Goal: Task Accomplishment & Management: Manage account settings

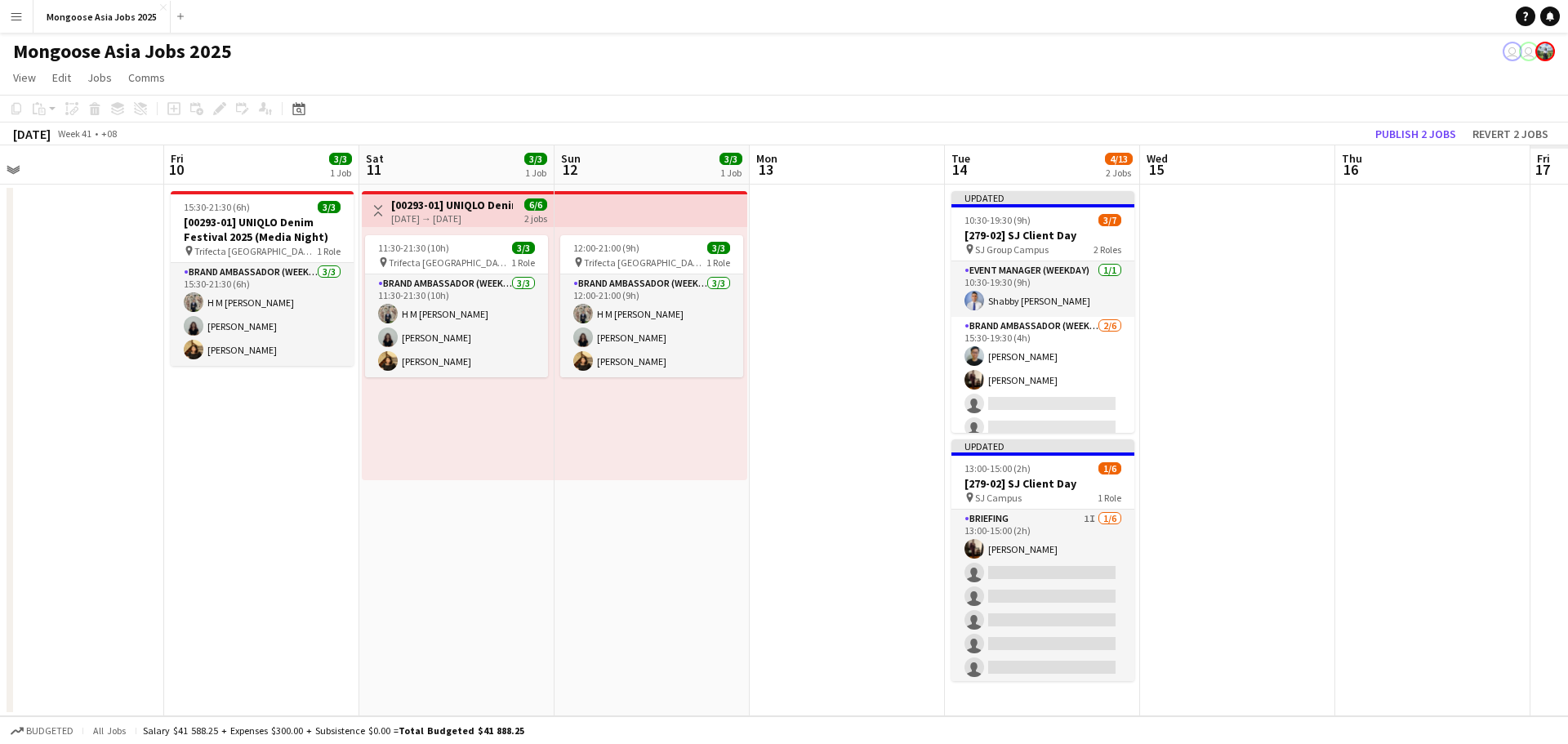
scroll to position [0, 828]
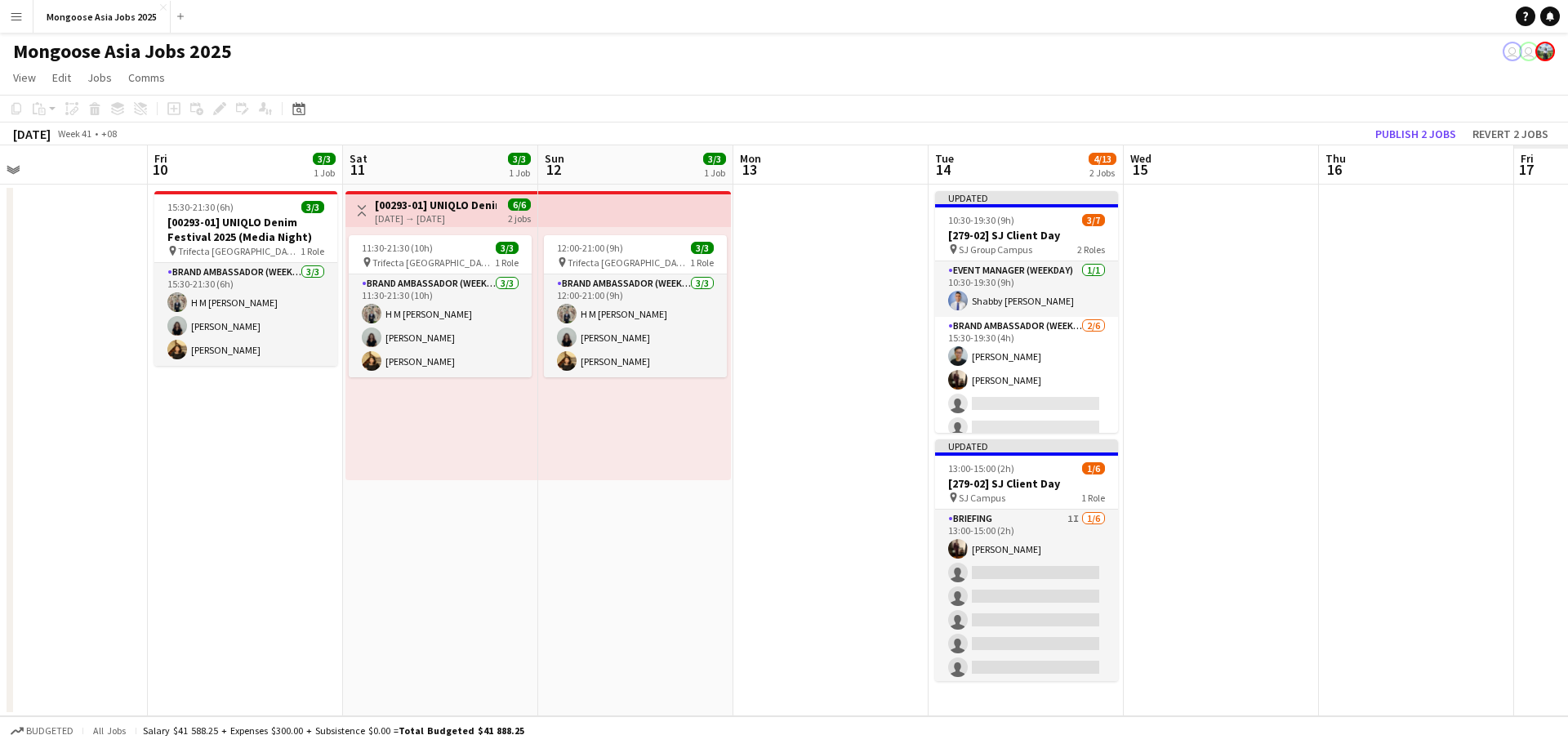
drag, startPoint x: 1139, startPoint y: 473, endPoint x: 311, endPoint y: 472, distance: 828.0
click at [311, 472] on app-calendar-viewport "Sun 5 Mon 6 Tue 7 3/3 1 Job Wed 8 Thu 9 Fri 10 3/3 1 Job Sat 11 3/3 1 Job Sun 1…" at bounding box center [784, 431] width 1568 height 571
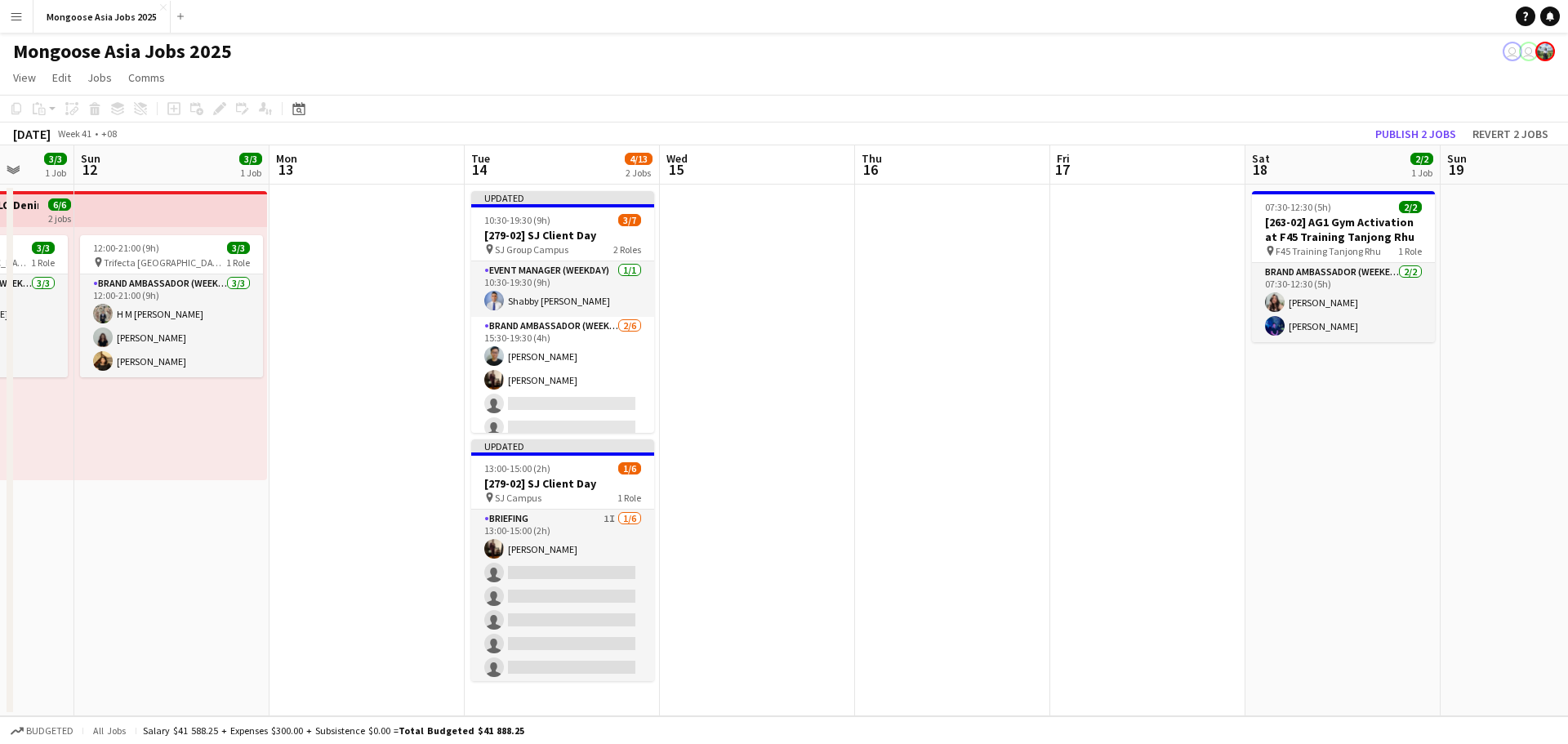
scroll to position [0, 514]
drag, startPoint x: 1212, startPoint y: 433, endPoint x: 745, endPoint y: 429, distance: 467.0
click at [745, 429] on app-calendar-viewport "Thu 9 Fri 10 3/3 1 Job Sat 11 3/3 1 Job Sun 12 3/3 1 Job Mon 13 Tue 14 4/13 2 J…" at bounding box center [784, 431] width 1568 height 571
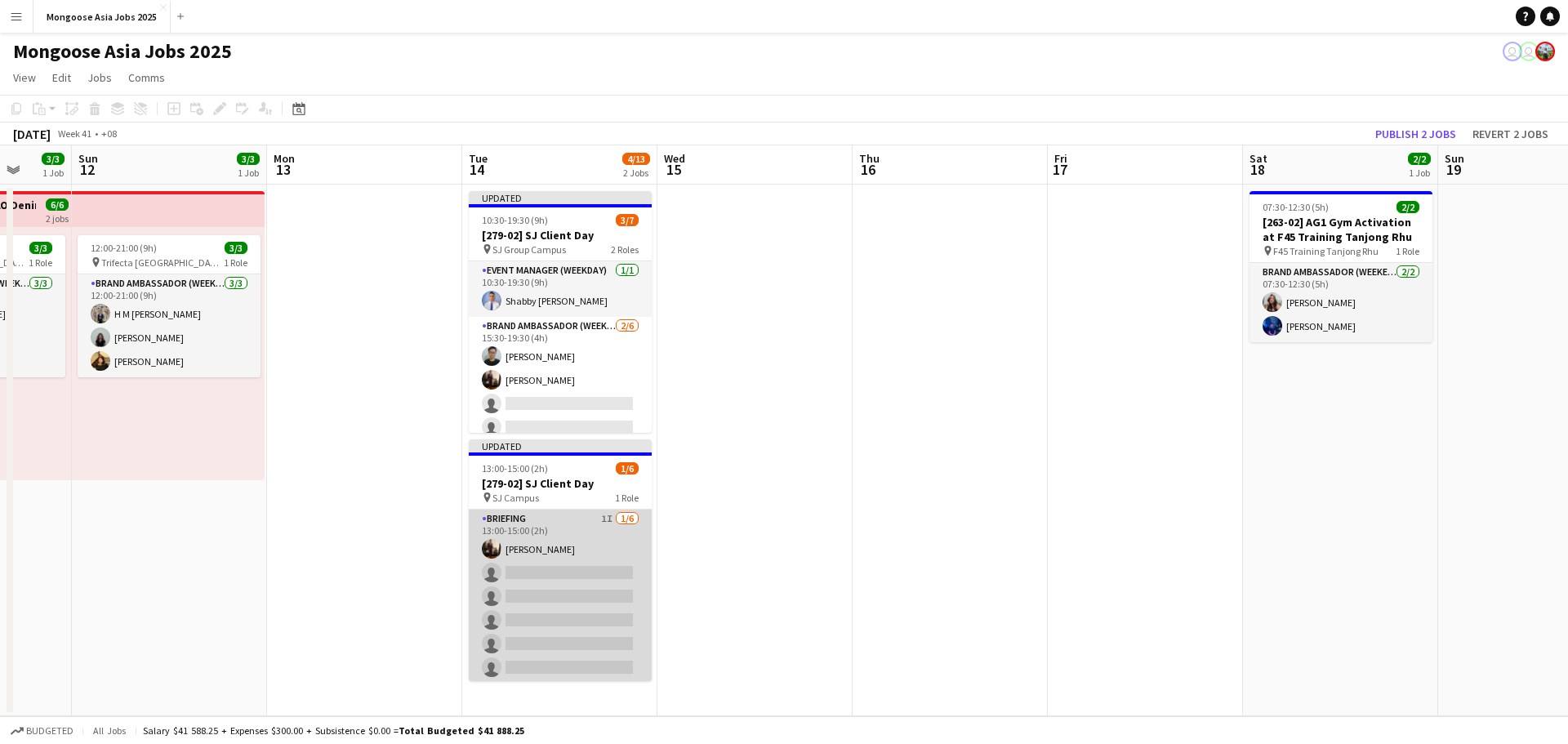
click at [542, 570] on app-card-role "Briefing 1I [DATE] 13:00-15:00 (2h) [PERSON_NAME] single-neutral-actions single…" at bounding box center [561, 596] width 183 height 174
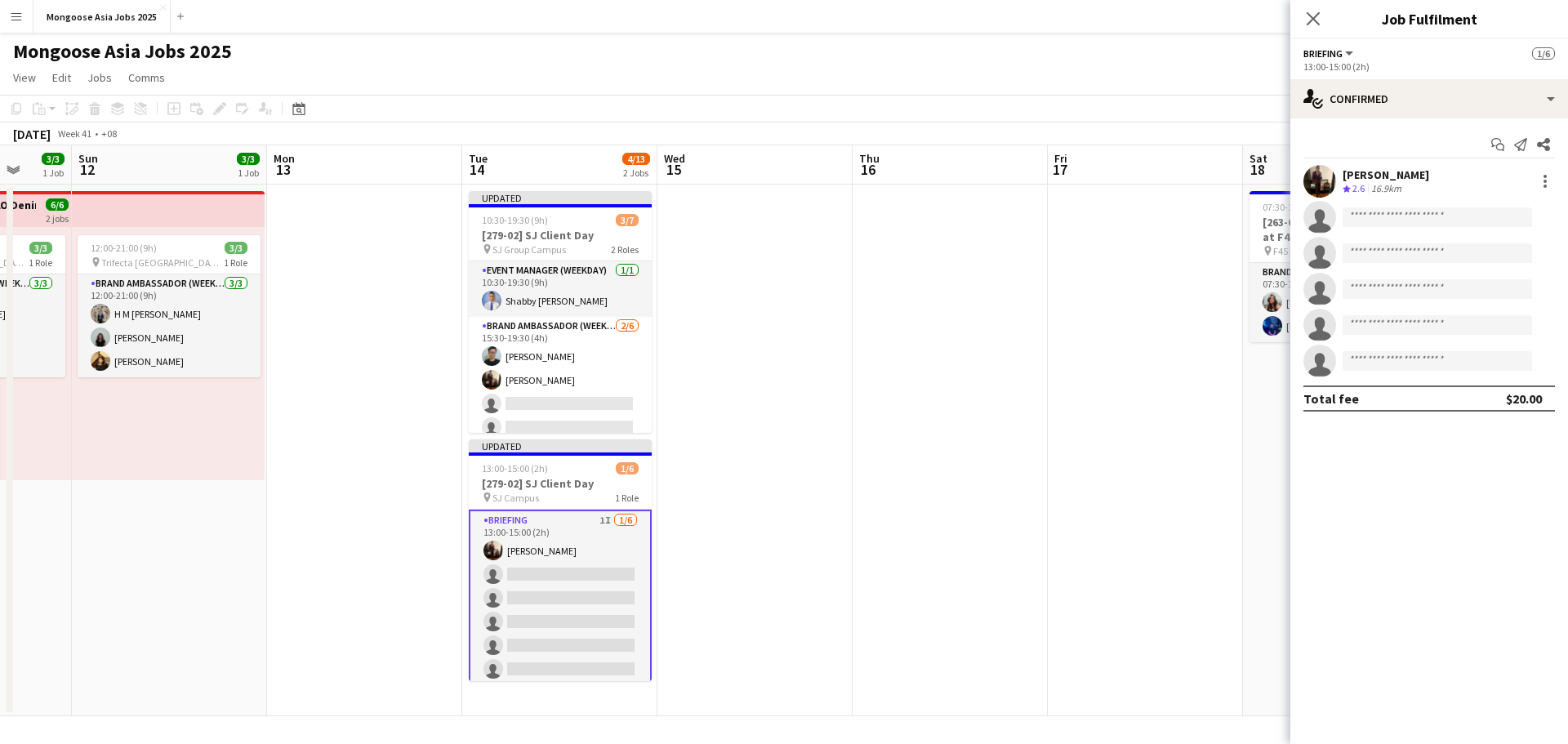
click at [1309, 211] on icon "single-neutral-actions" at bounding box center [1320, 221] width 33 height 37
click at [1373, 220] on input at bounding box center [1436, 217] width 189 height 20
type input "****"
click at [1397, 249] on span "[PERSON_NAME][EMAIL_ADDRESS][DOMAIN_NAME]" at bounding box center [1437, 253] width 163 height 13
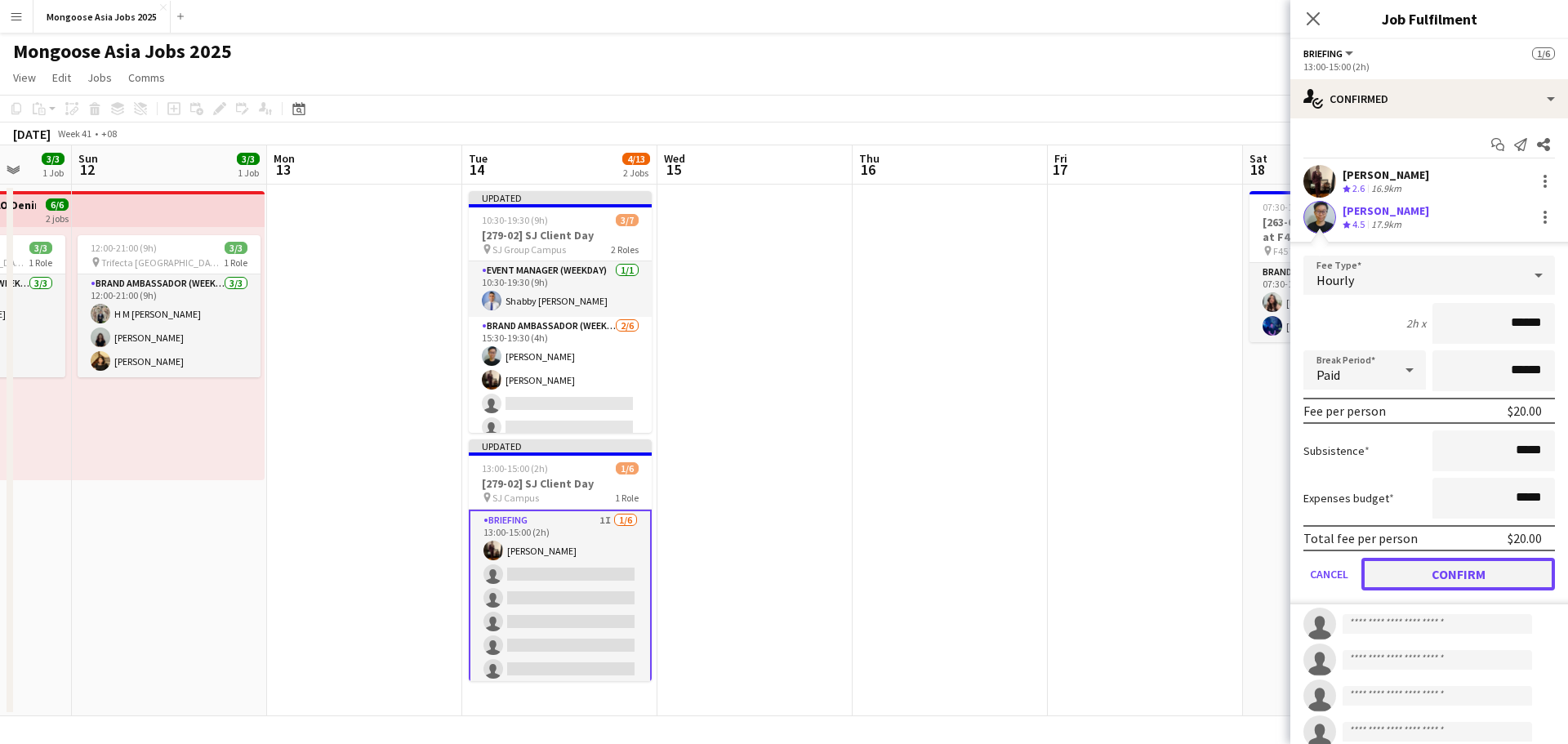
click at [1424, 569] on button "Confirm" at bounding box center [1458, 574] width 193 height 33
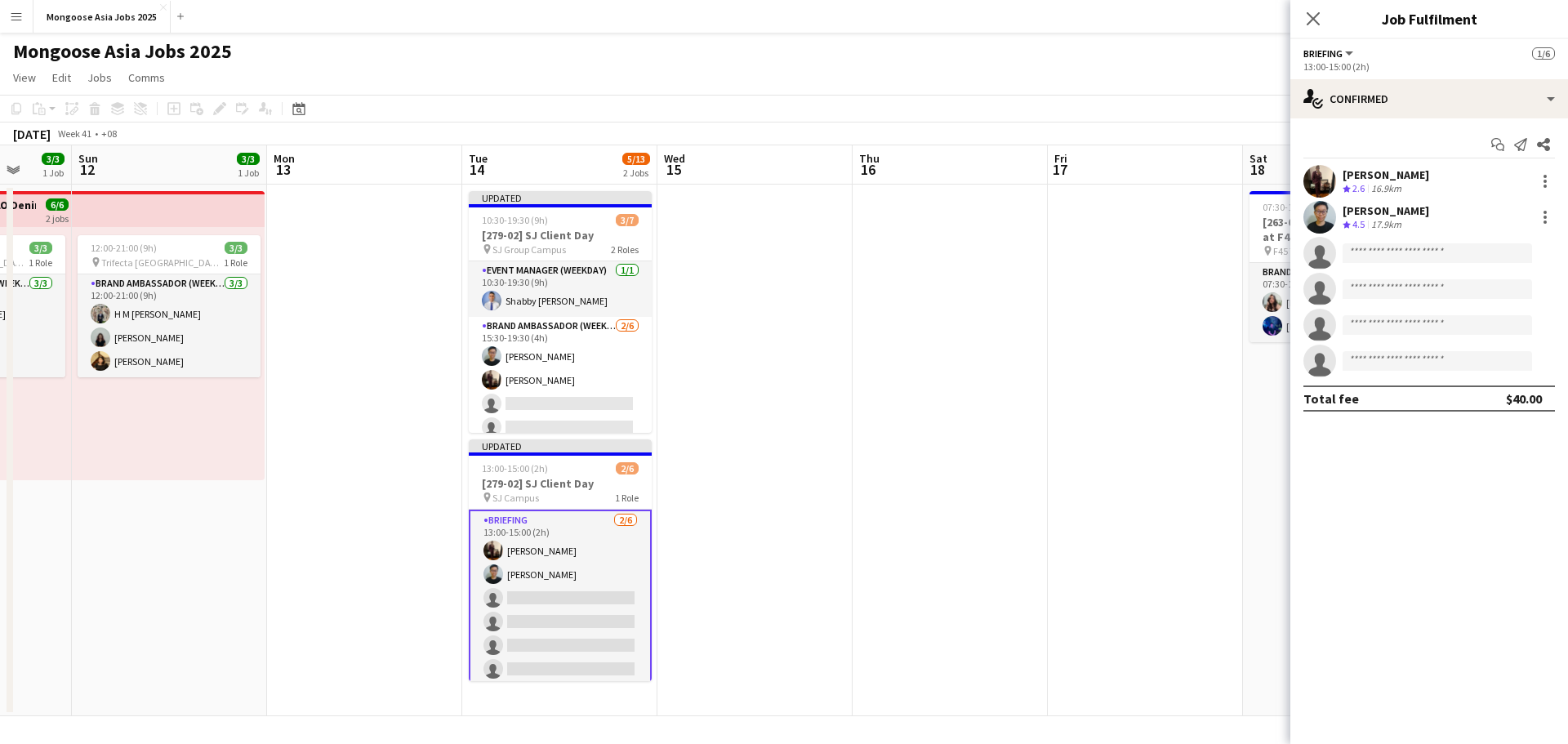
scroll to position [6, 0]
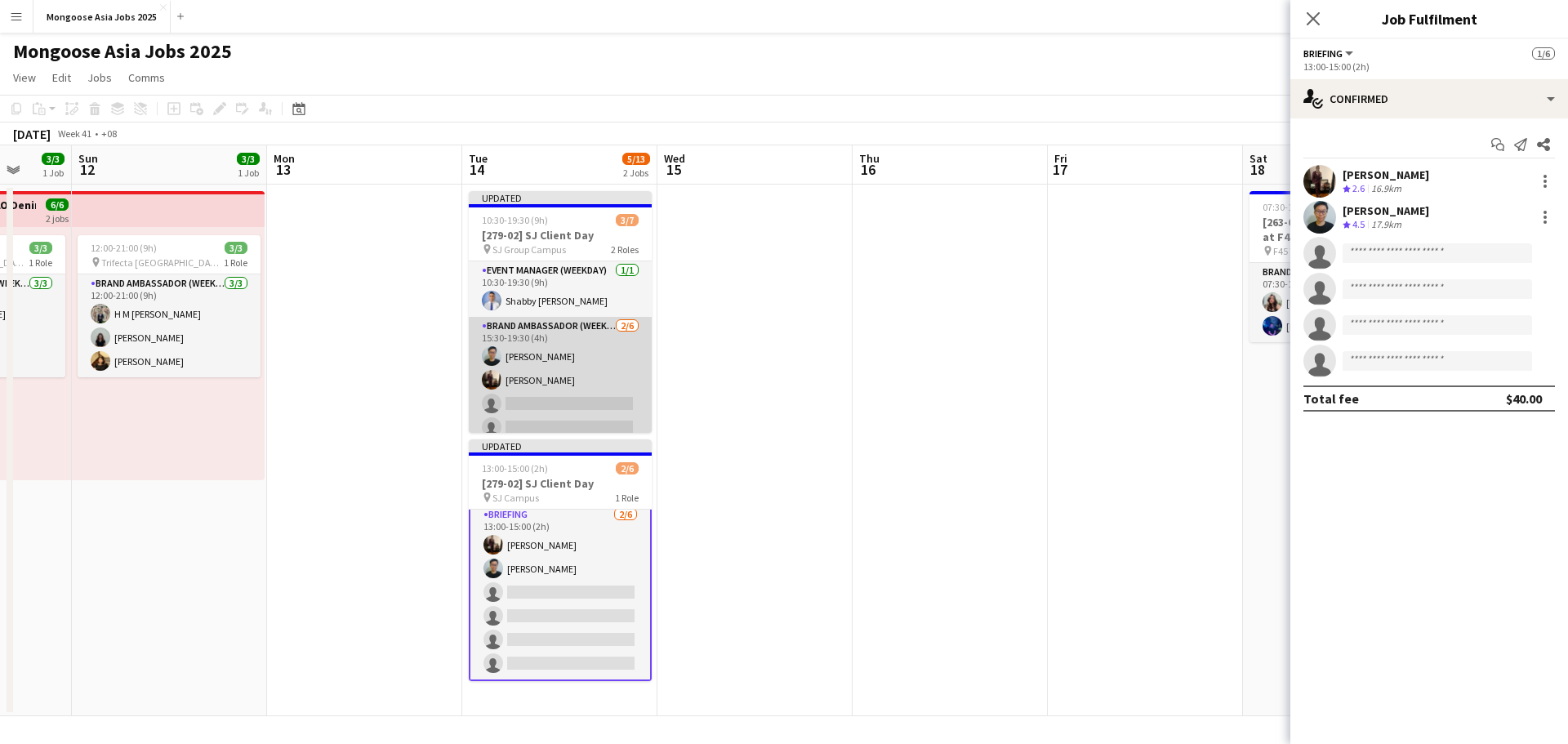
click at [490, 408] on app-card-role "Brand Ambassador (weekday) [DATE] 15:30-19:30 (4h) [PERSON_NAME] [PERSON_NAME] …" at bounding box center [561, 403] width 183 height 174
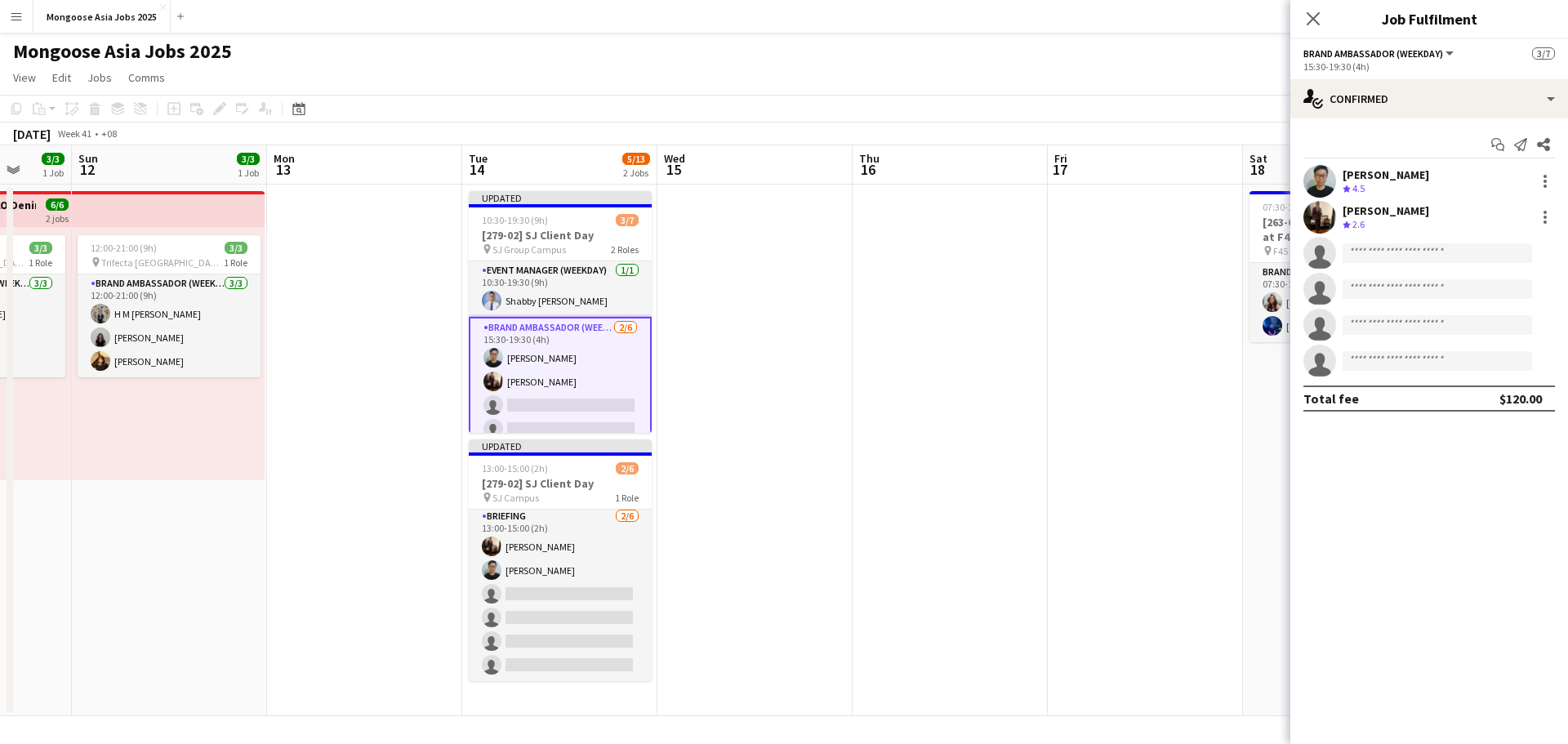
scroll to position [3, 0]
click at [1323, 265] on icon at bounding box center [1319, 257] width 23 height 23
click at [1238, 383] on app-date-cell at bounding box center [1145, 450] width 195 height 532
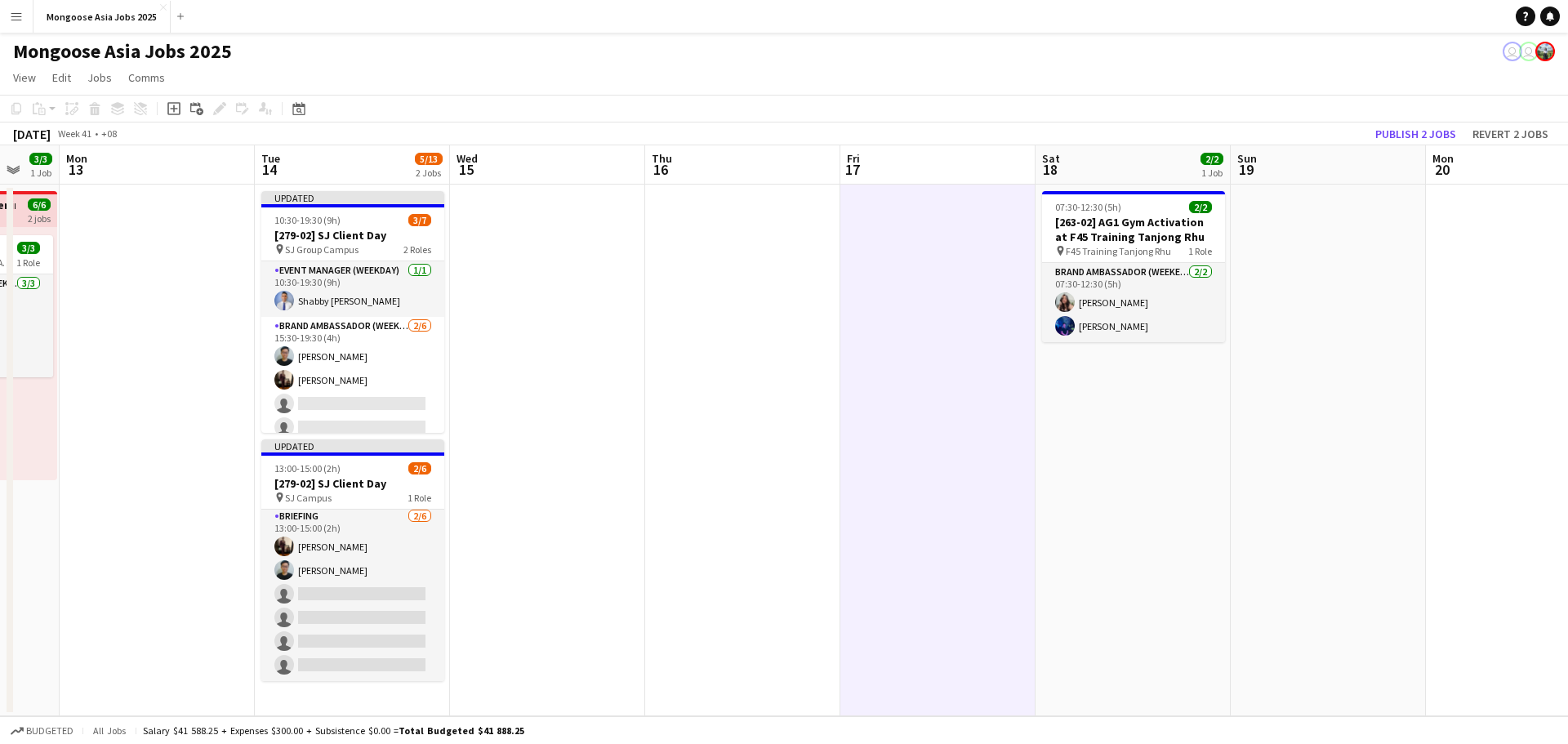
scroll to position [0, 531]
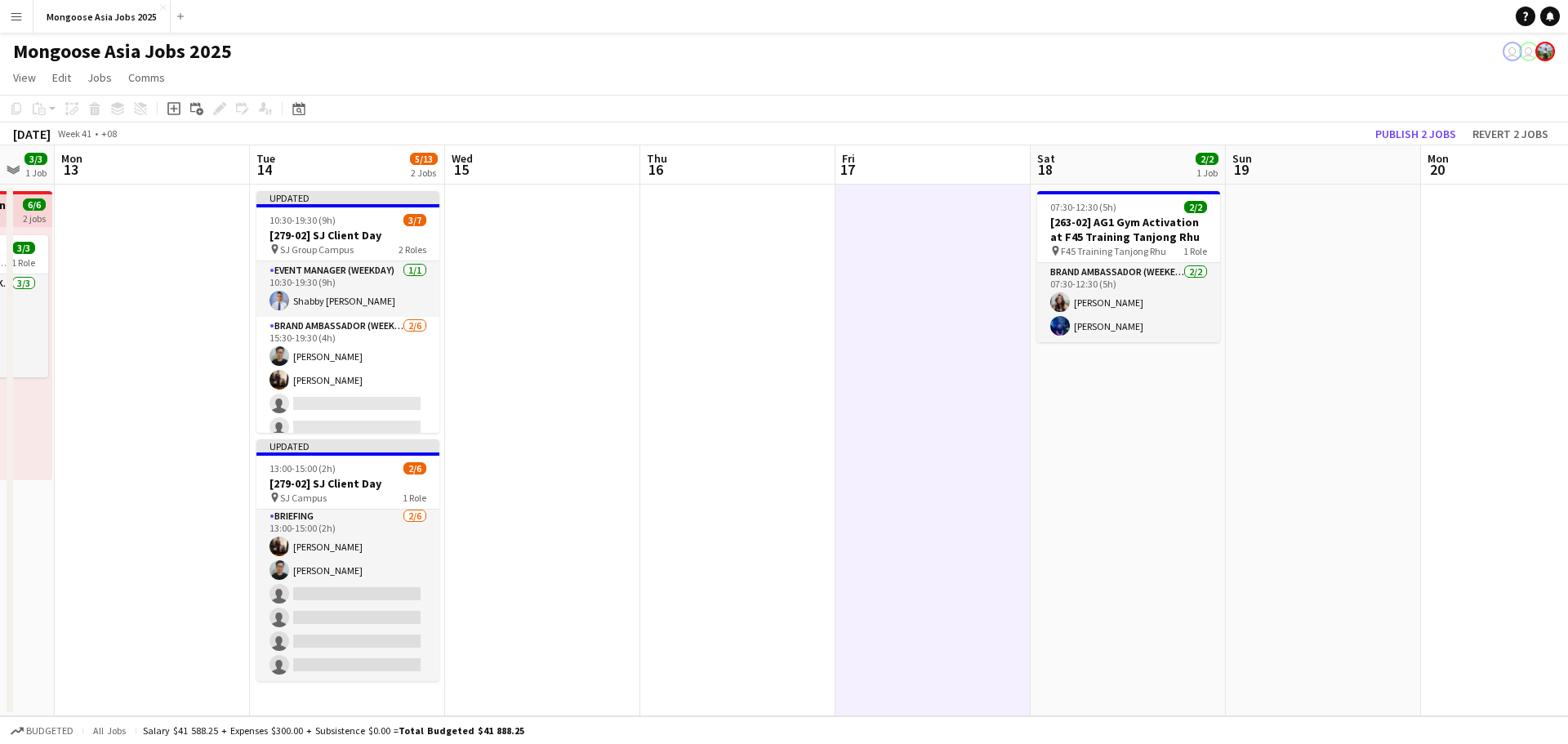
drag, startPoint x: 1308, startPoint y: 401, endPoint x: 1096, endPoint y: 508, distance: 237.5
click at [1096, 508] on app-calendar-viewport "Fri 10 3/3 1 Job Sat 11 3/3 1 Job Sun 12 3/3 1 Job Mon 13 Tue 14 5/13 2 Jobs We…" at bounding box center [784, 431] width 1568 height 571
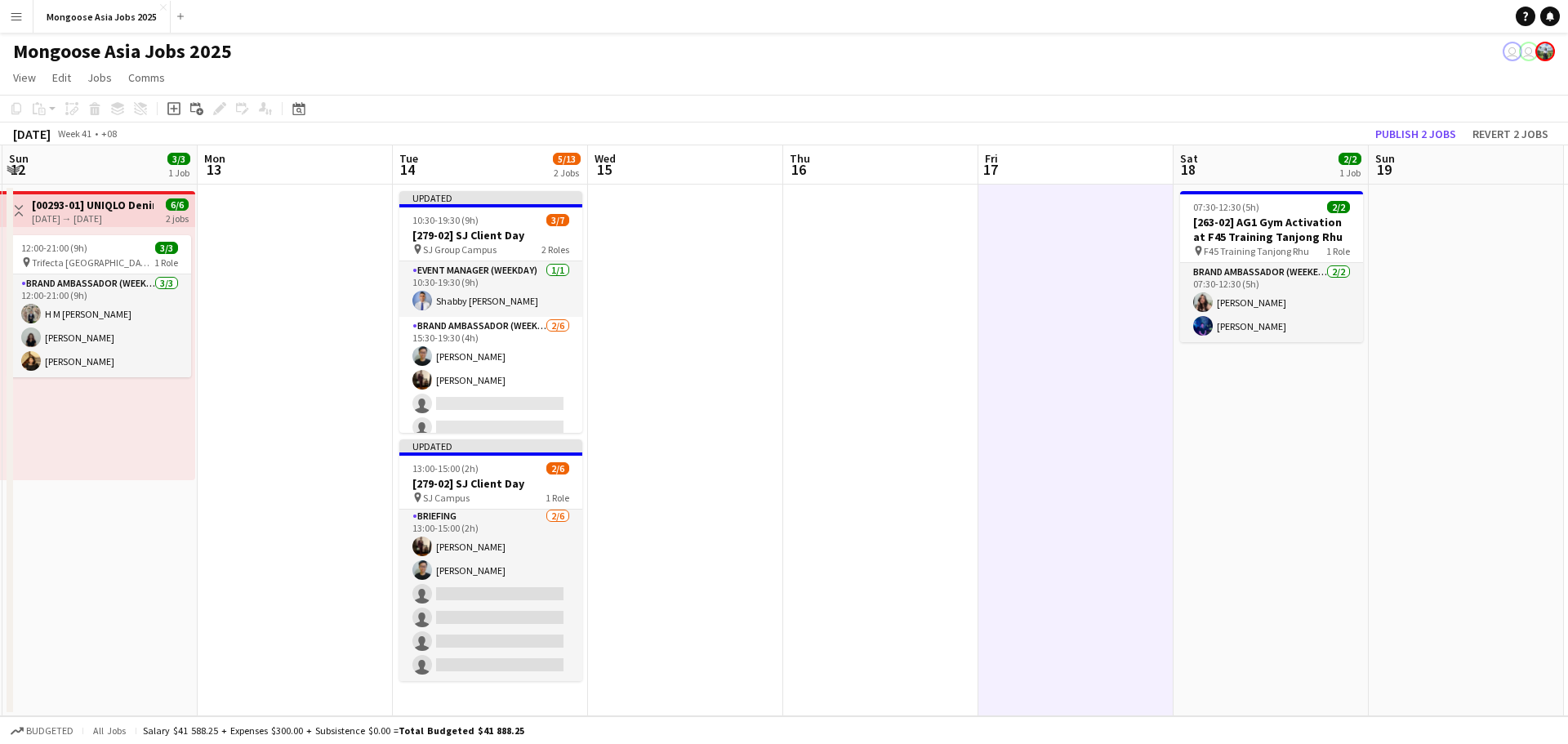
scroll to position [0, 389]
drag, startPoint x: 1378, startPoint y: 545, endPoint x: 1519, endPoint y: 477, distance: 156.5
click at [1519, 477] on app-calendar-viewport "Fri 10 3/3 1 Job Sat 11 3/3 1 Job Sun 12 3/3 1 Job Mon 13 Tue 14 5/13 2 Jobs We…" at bounding box center [784, 431] width 1568 height 571
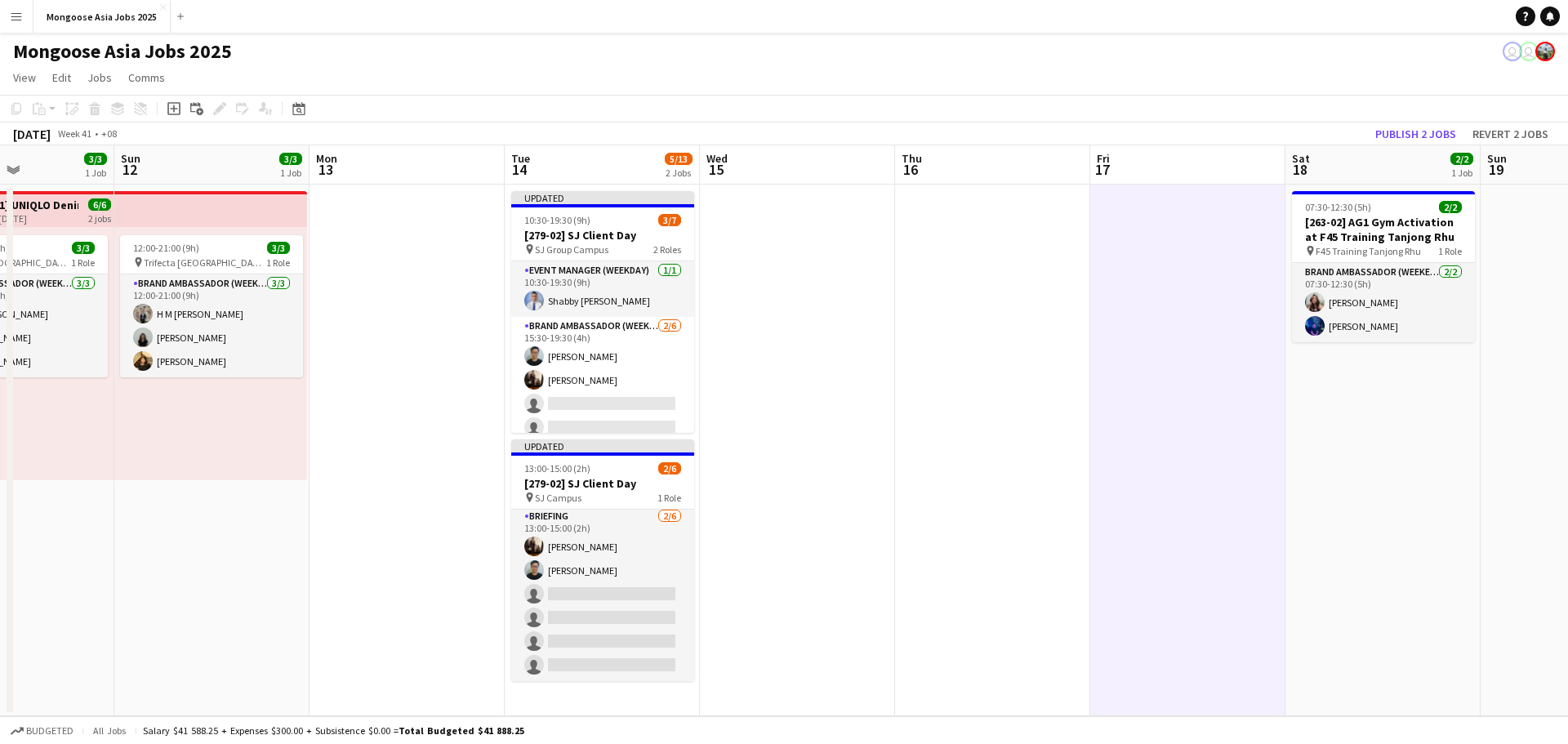
scroll to position [0, 471]
